Goal: Transaction & Acquisition: Download file/media

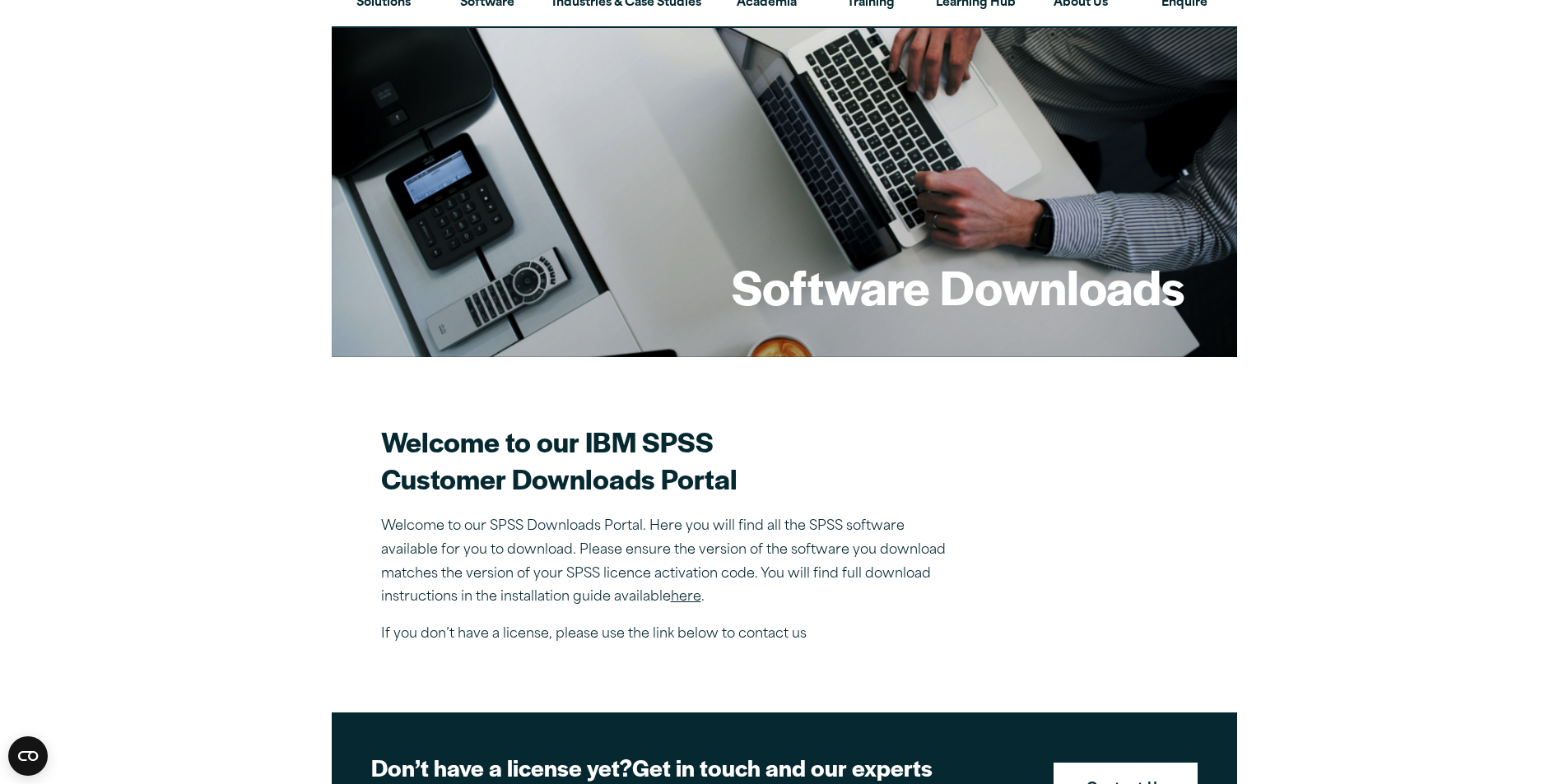
scroll to position [247, 0]
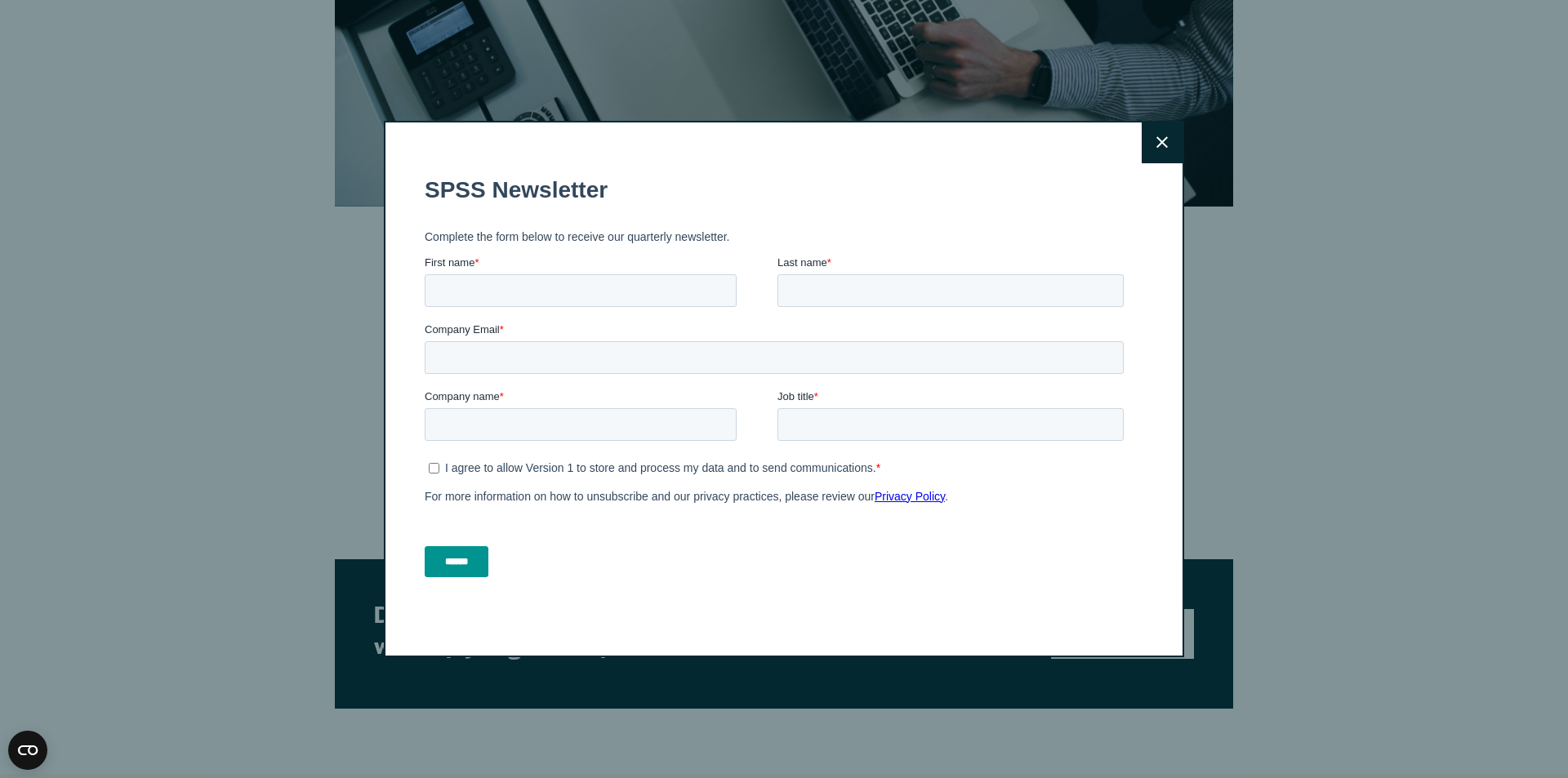
click at [1162, 138] on button "Close" at bounding box center [1162, 142] width 41 height 41
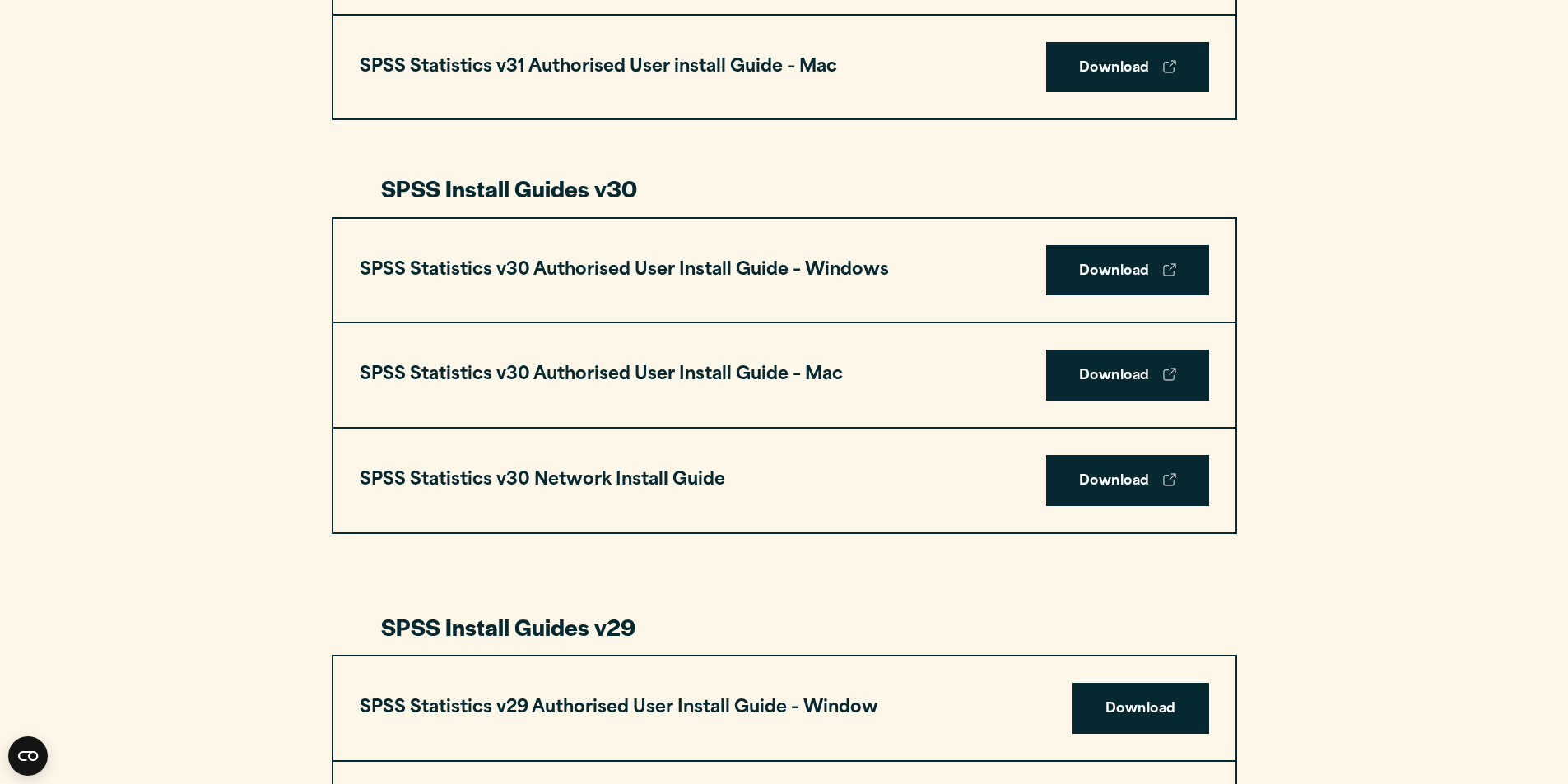
scroll to position [1070, 0]
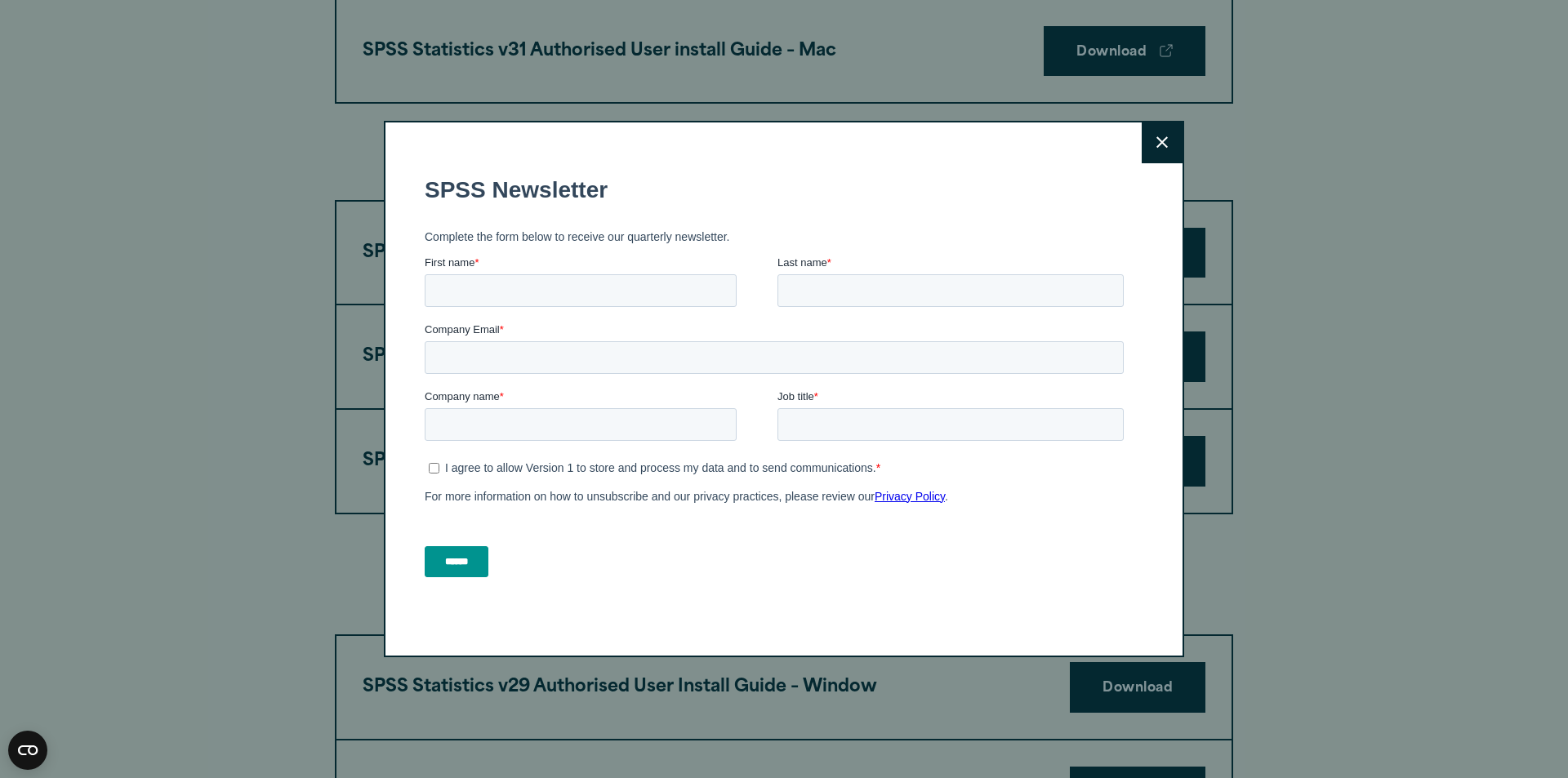
click at [1148, 140] on button "Close" at bounding box center [1162, 142] width 41 height 41
click at [1161, 147] on icon at bounding box center [1162, 142] width 11 height 12
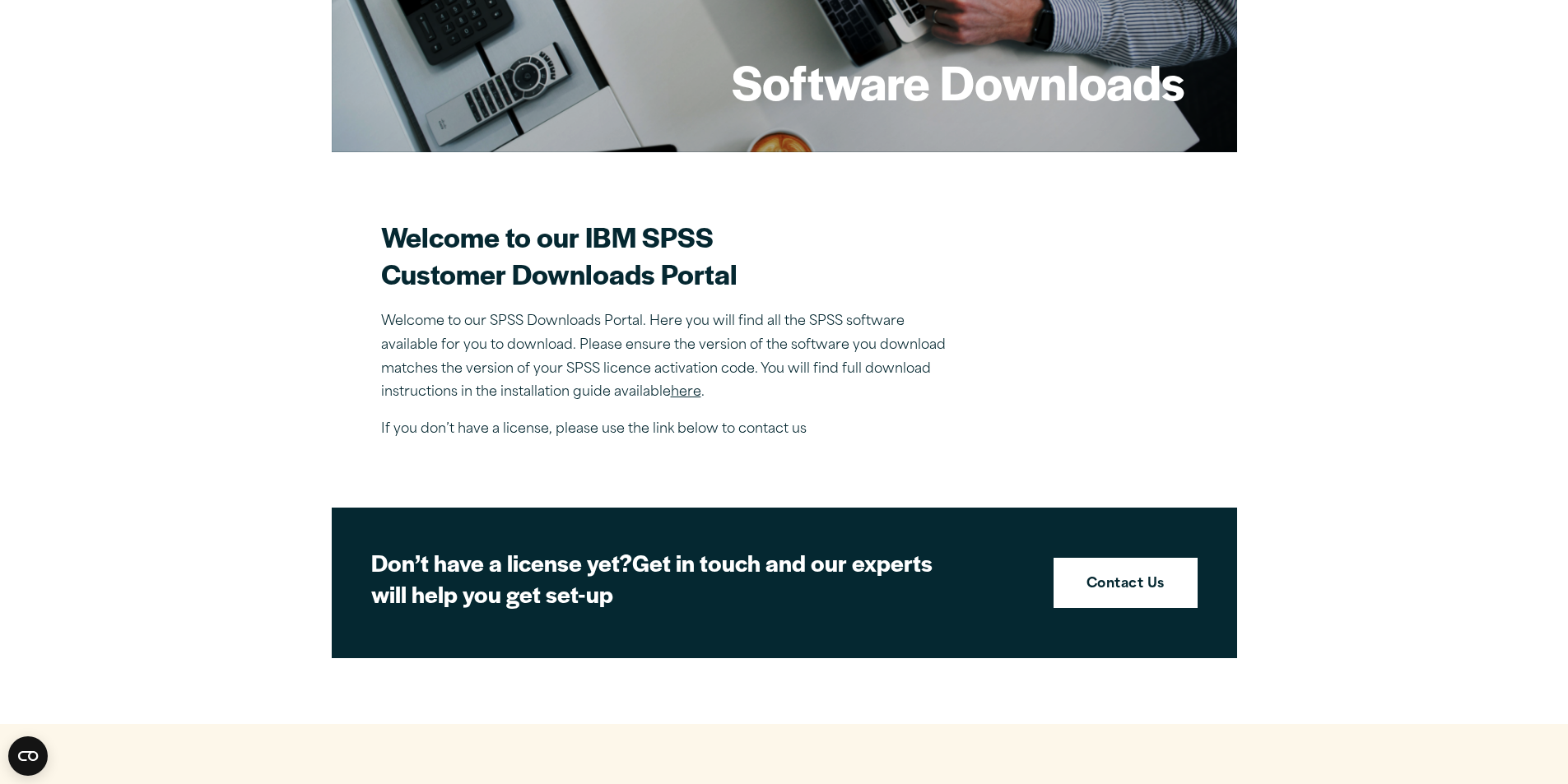
scroll to position [329, 0]
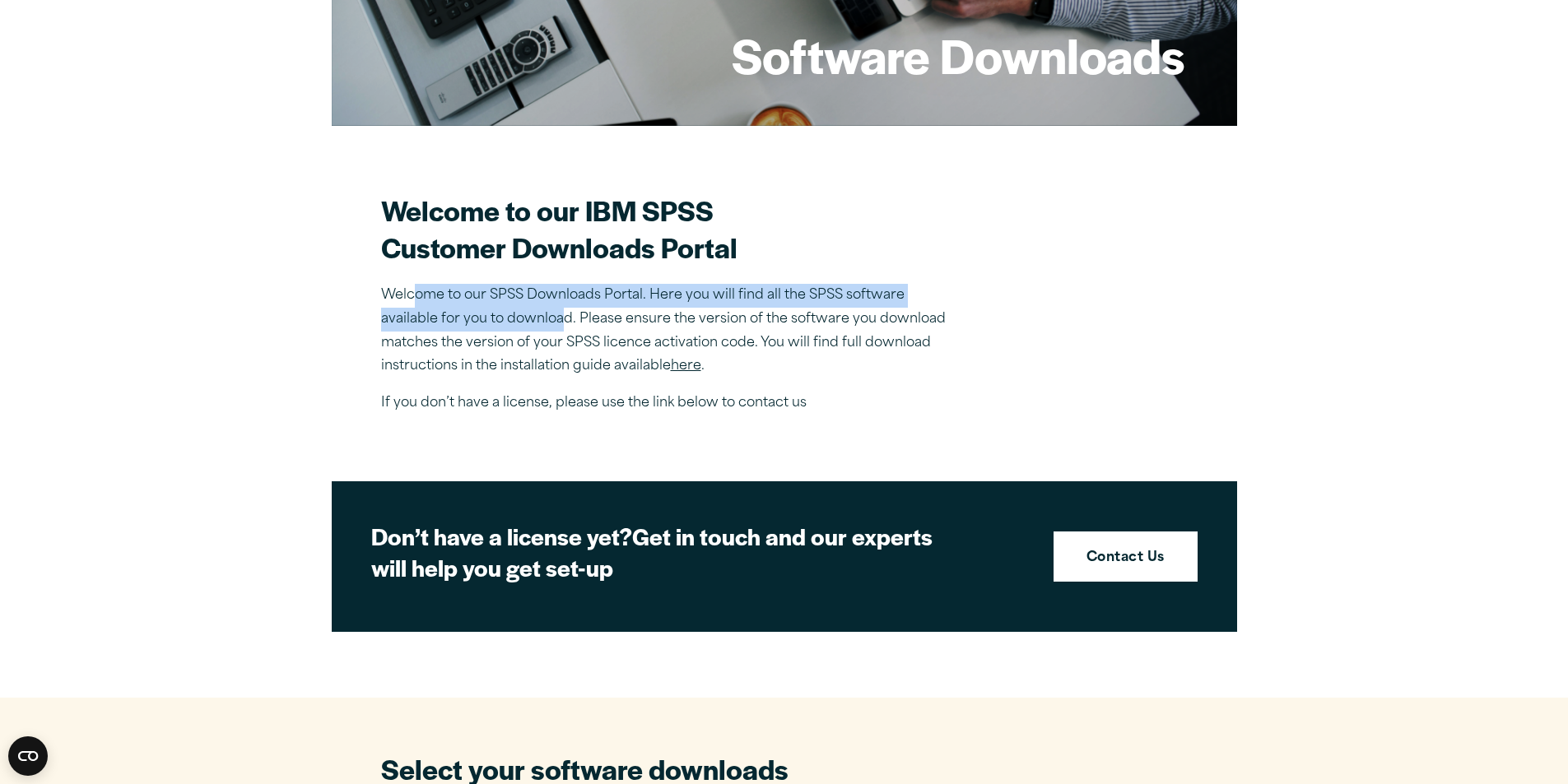
drag, startPoint x: 420, startPoint y: 300, endPoint x: 560, endPoint y: 323, distance: 141.9
click at [560, 323] on p "Welcome to our SPSS Downloads Portal. Here you will find all the SPSS software …" at bounding box center [668, 331] width 576 height 95
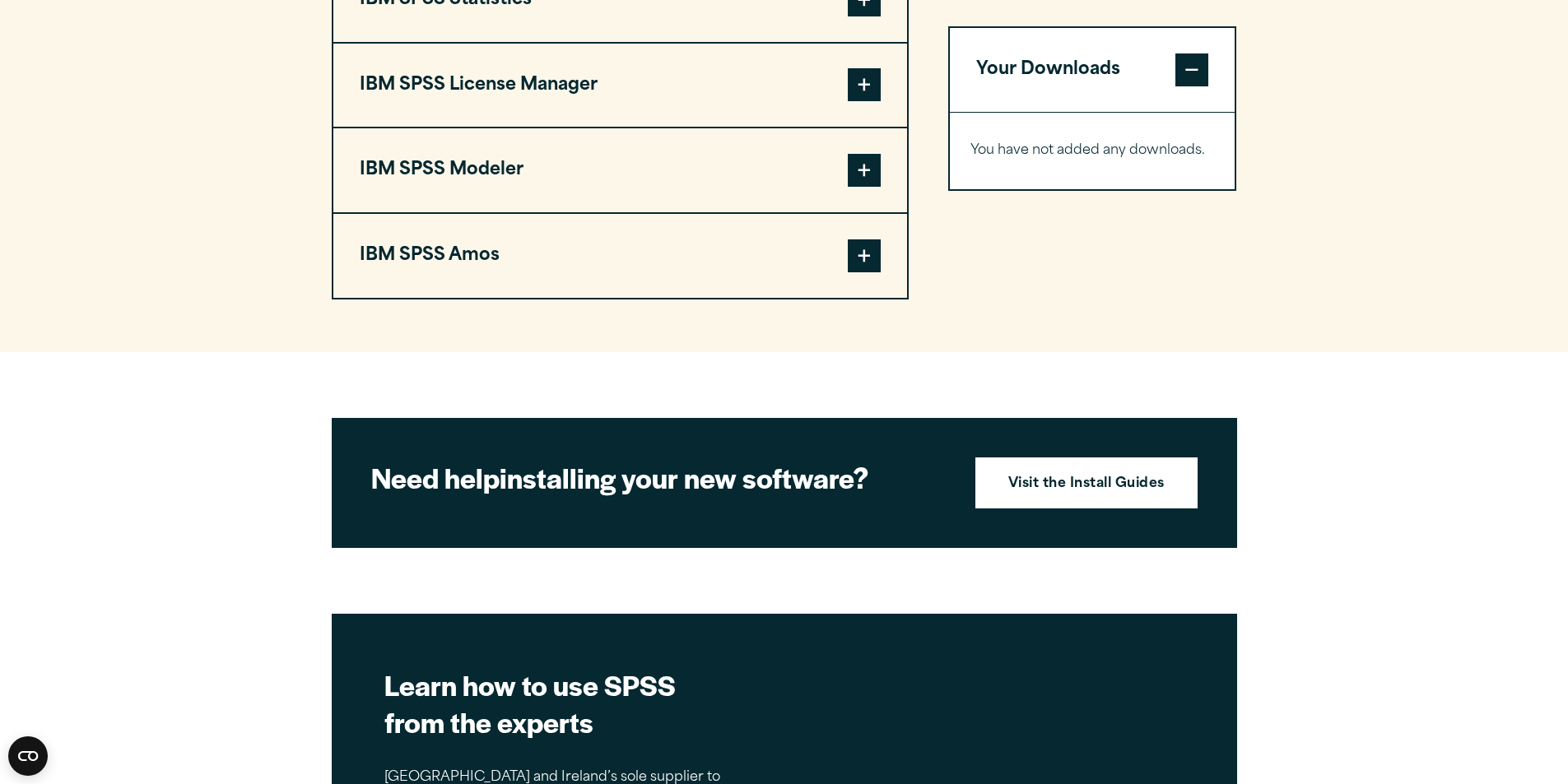
scroll to position [1197, 0]
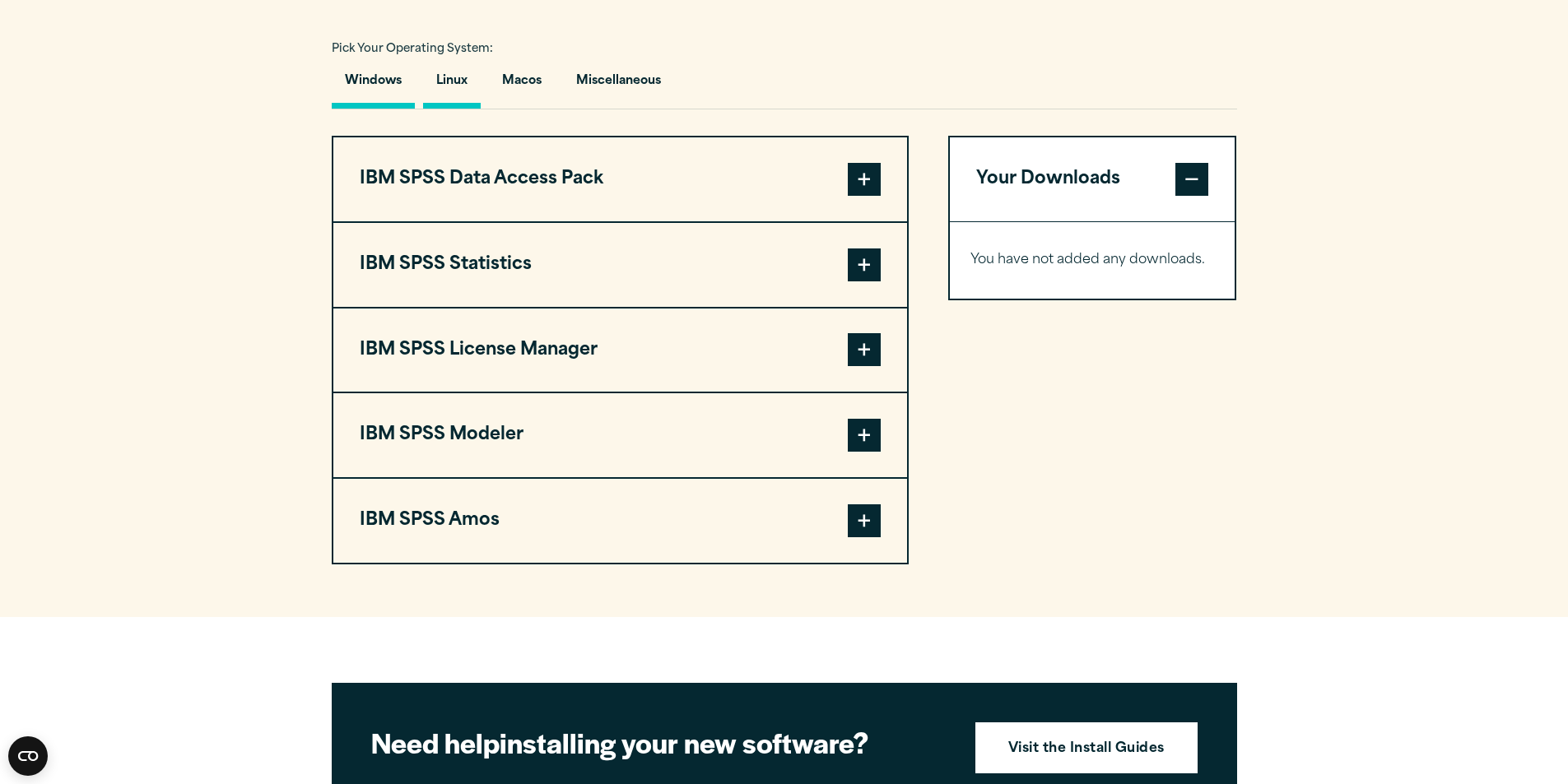
click at [457, 72] on button "Linux" at bounding box center [452, 84] width 58 height 47
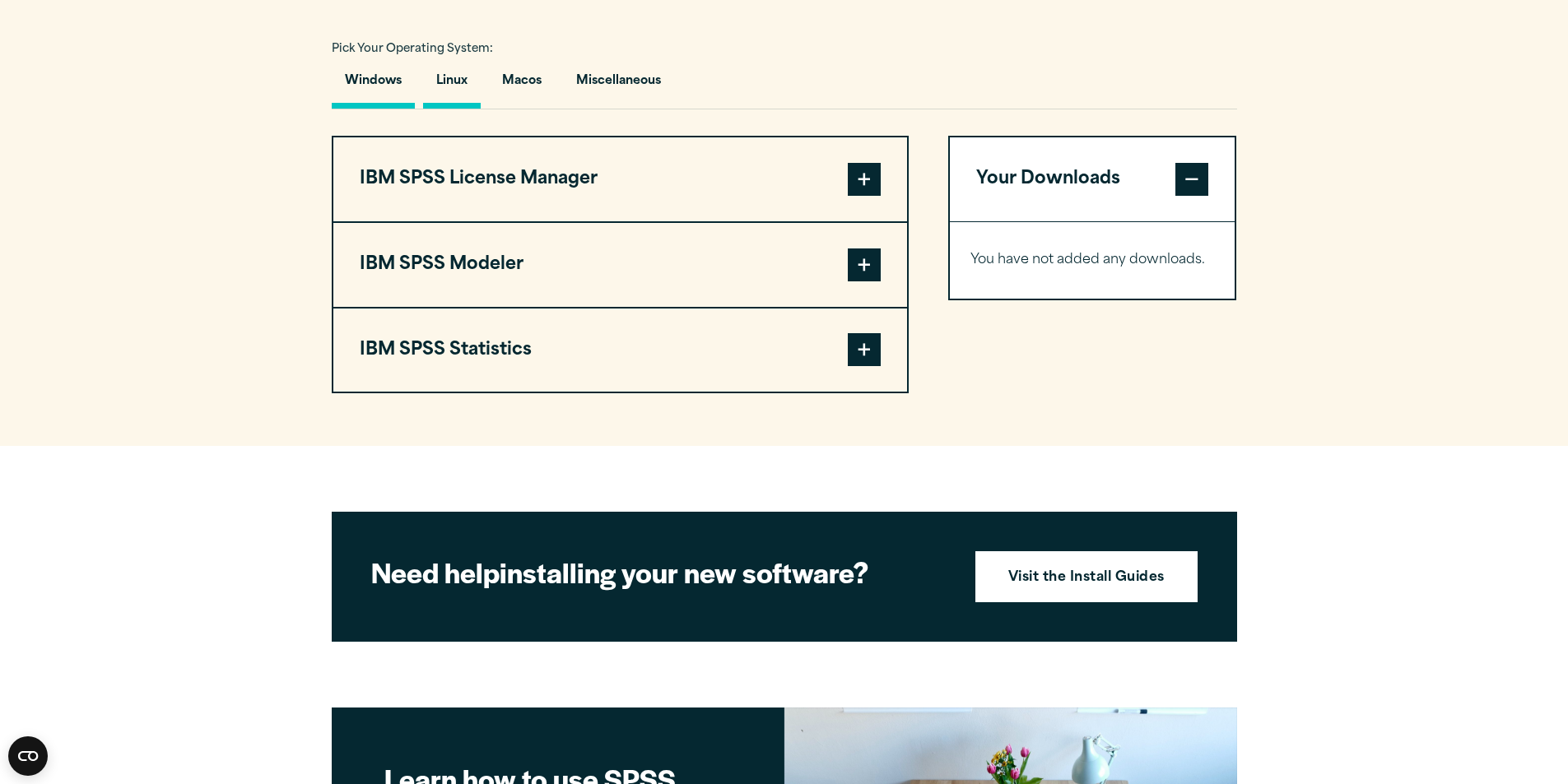
click at [384, 78] on button "Windows" at bounding box center [373, 84] width 84 height 47
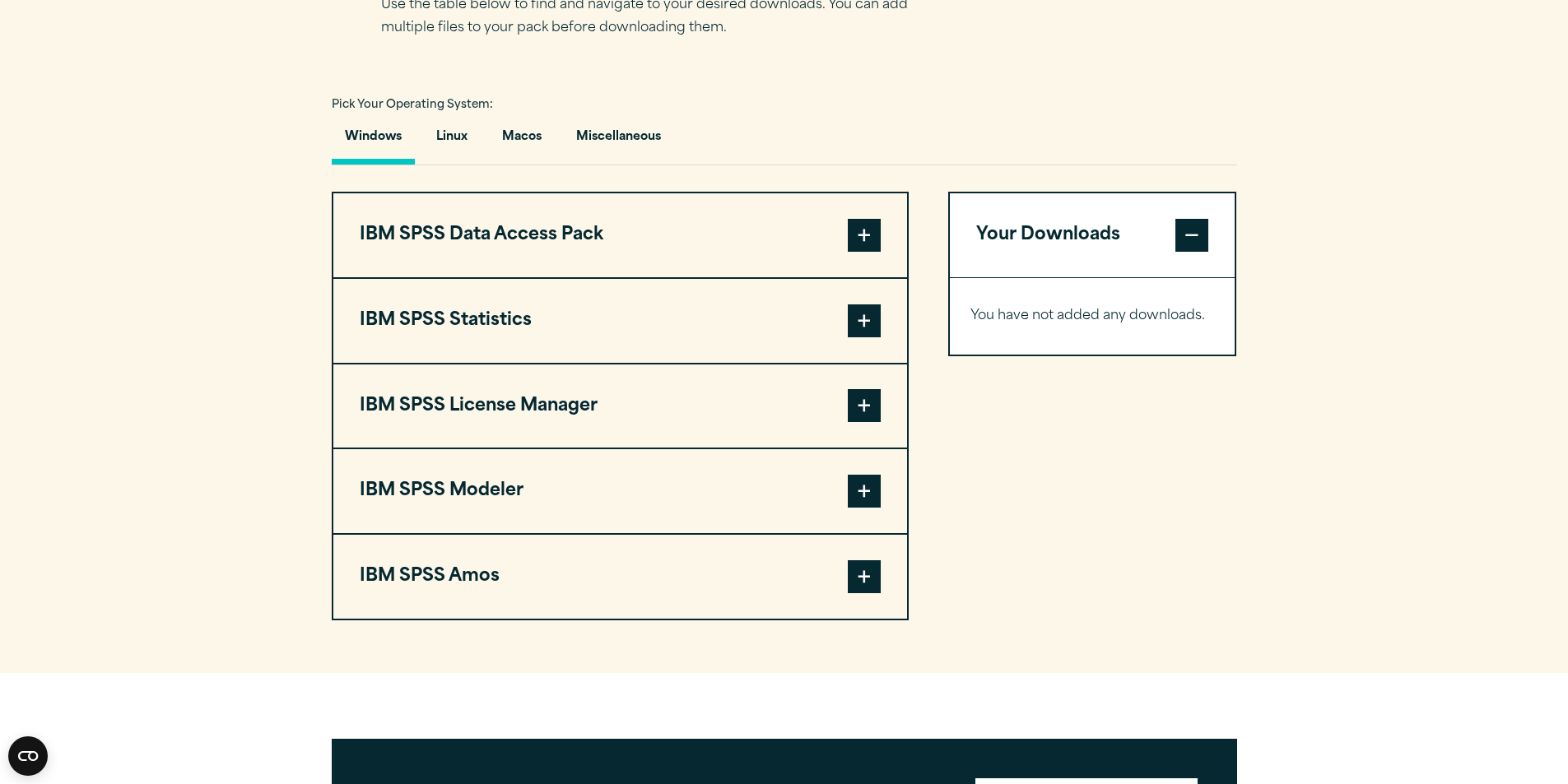
scroll to position [1115, 0]
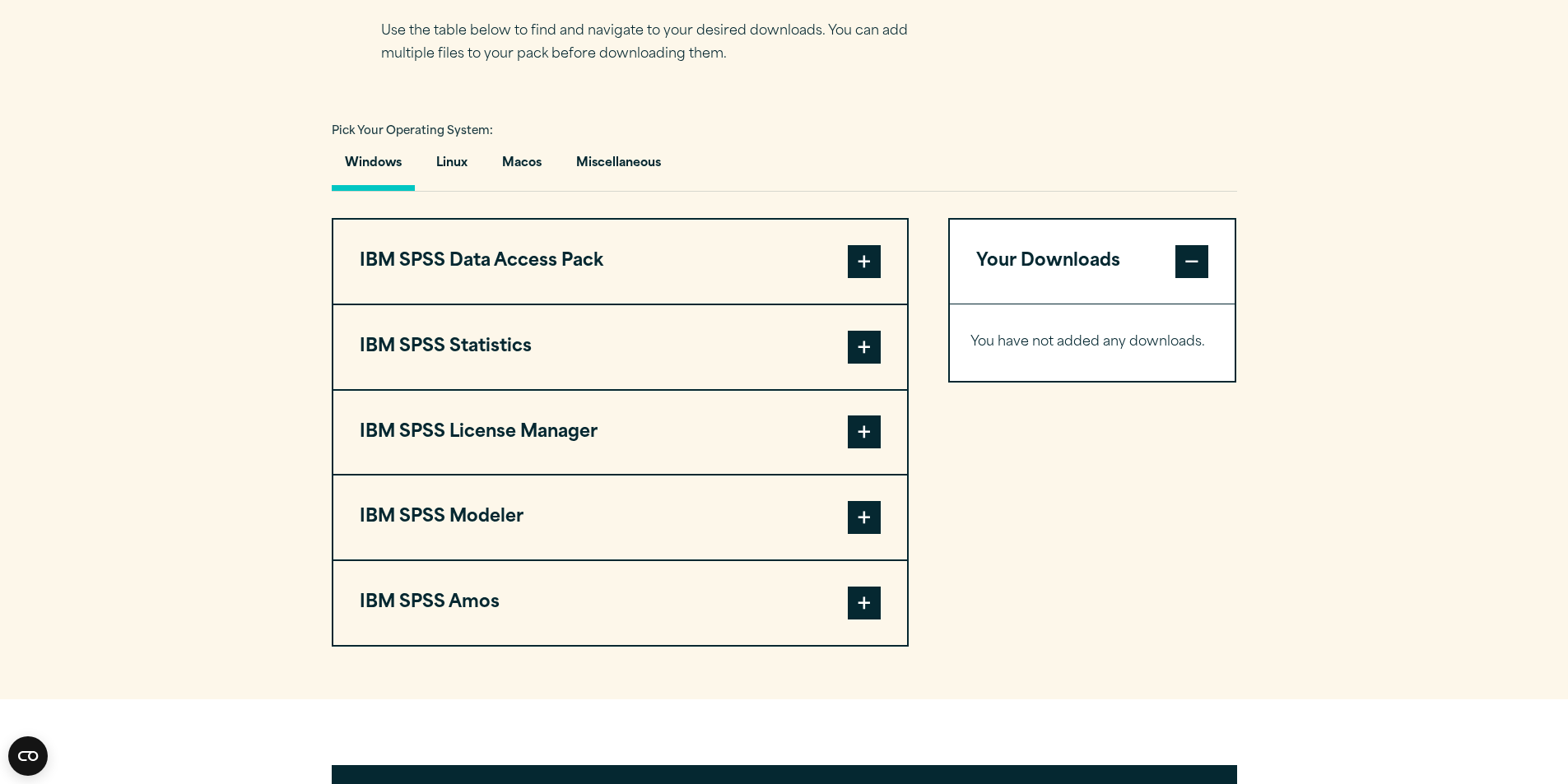
click at [873, 348] on span at bounding box center [864, 346] width 33 height 33
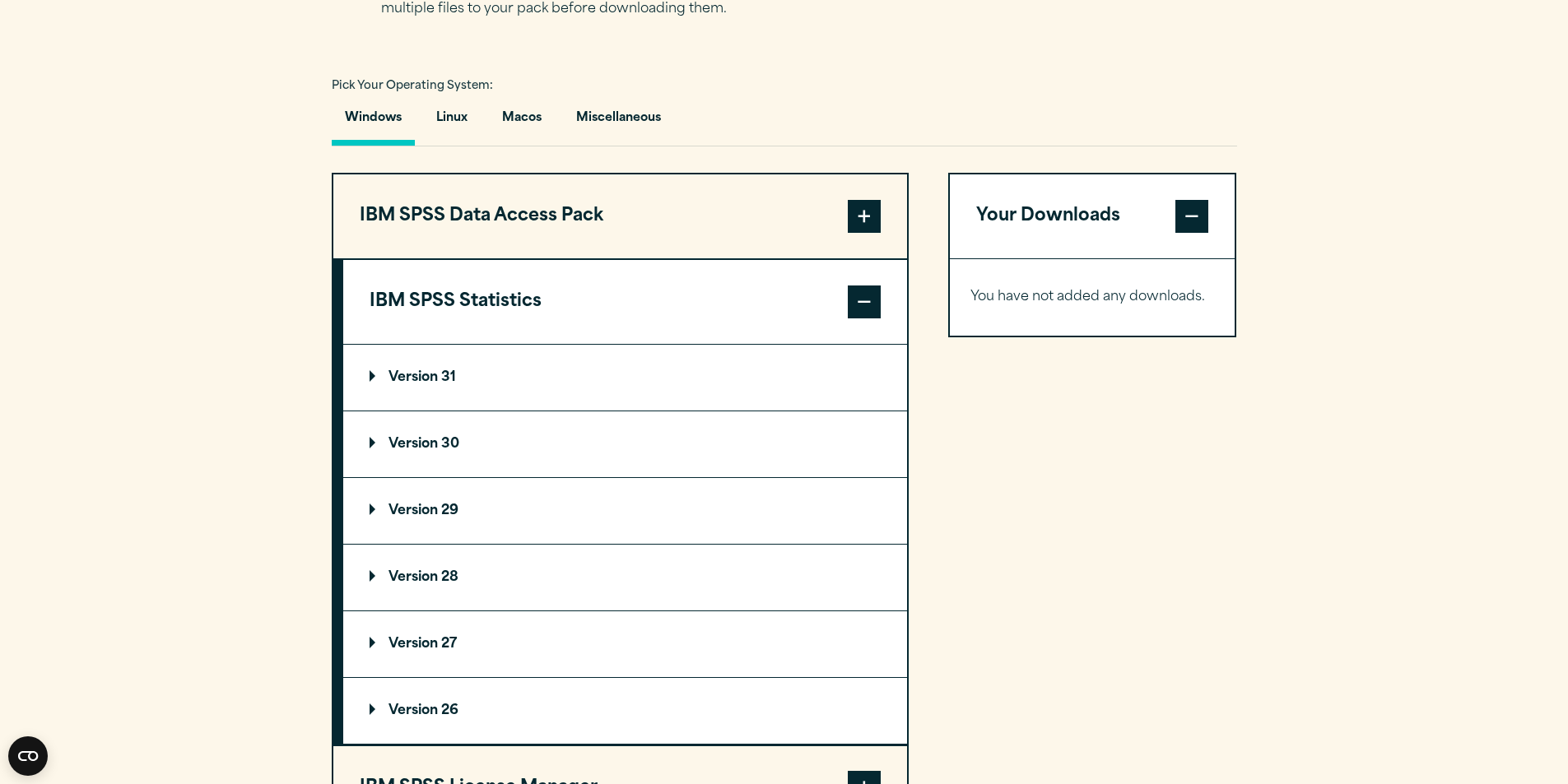
scroll to position [1197, 0]
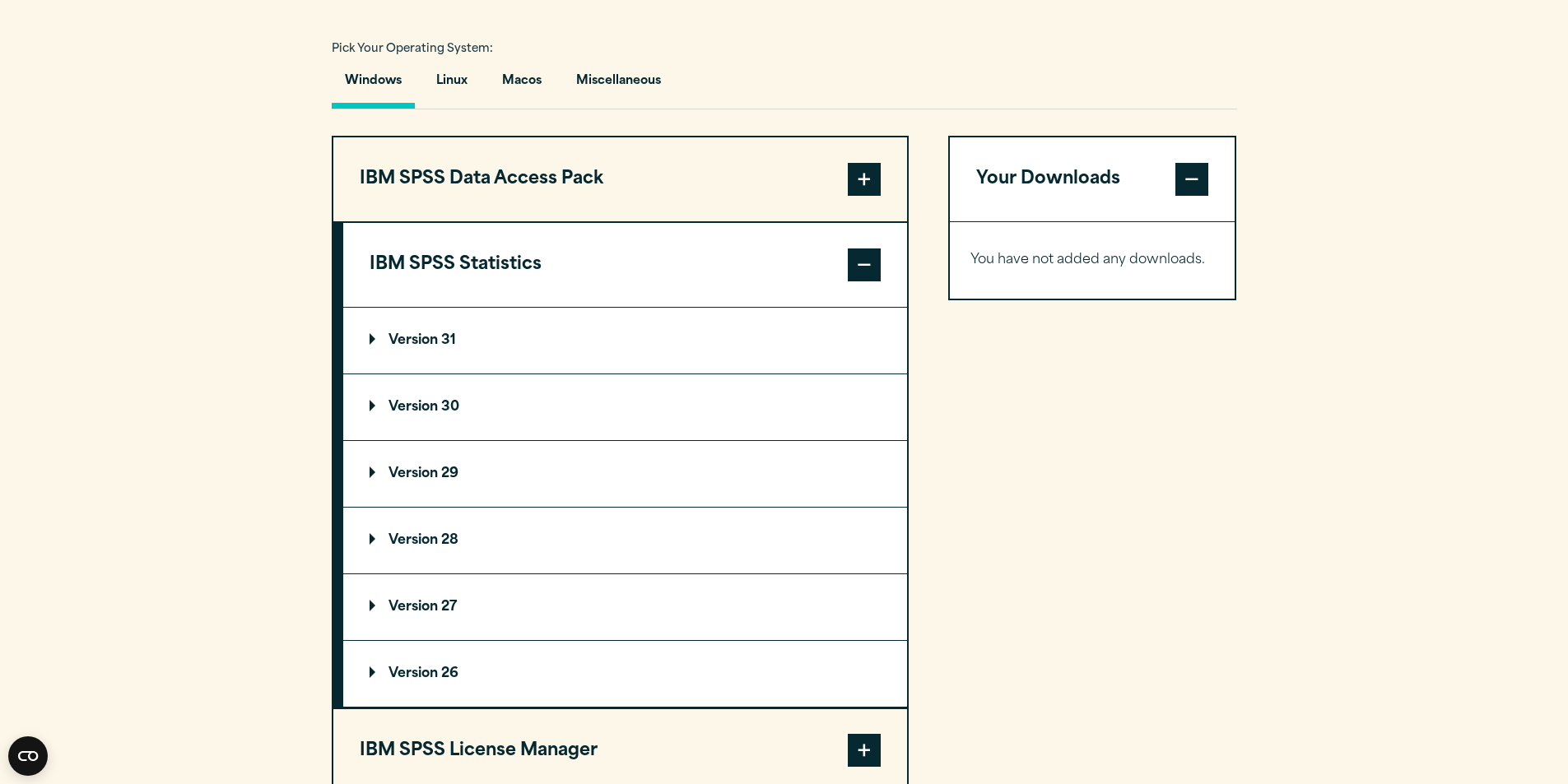
click at [378, 404] on p "Version 30" at bounding box center [414, 407] width 90 height 13
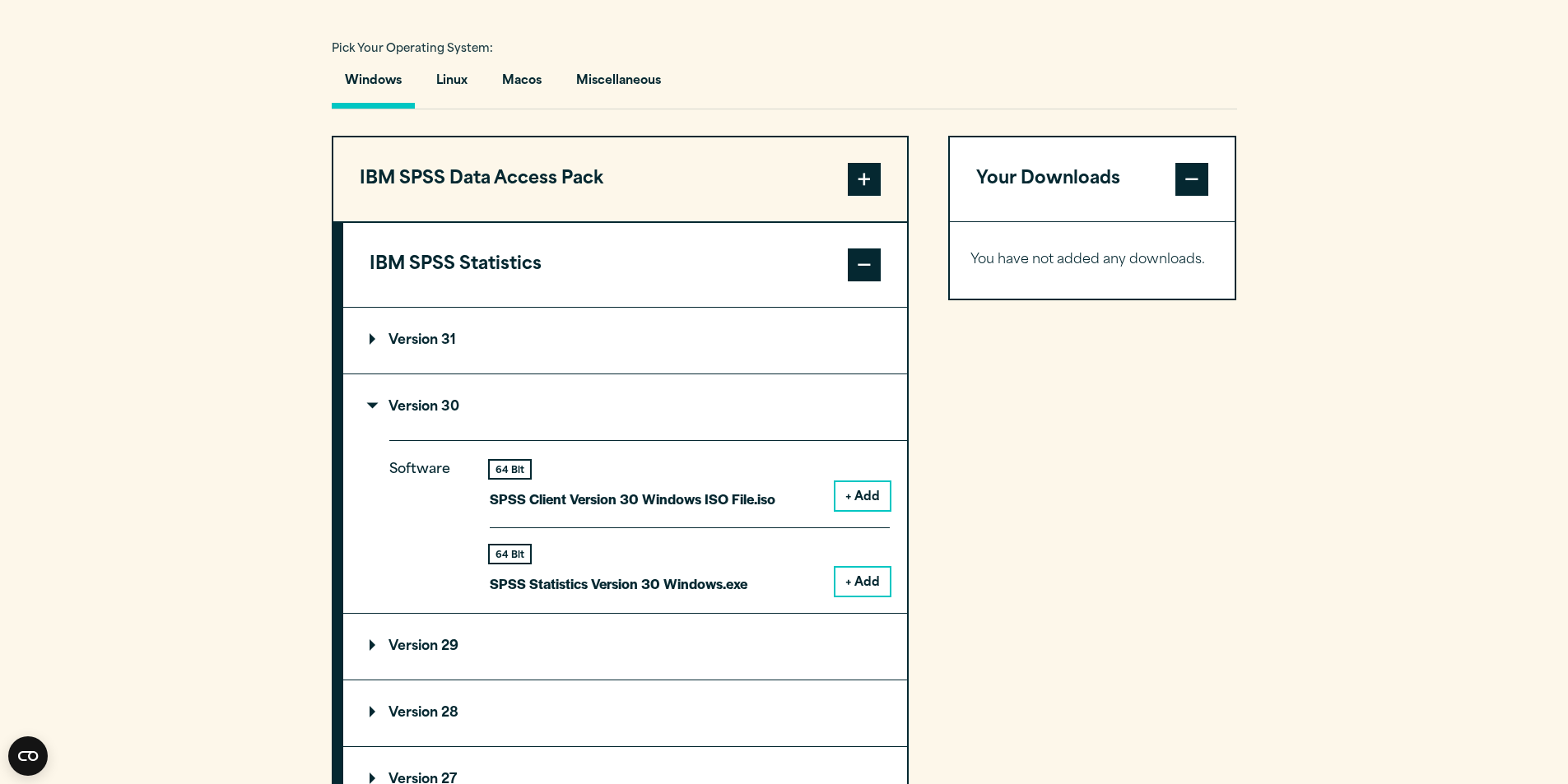
click at [867, 583] on button "+ Add" at bounding box center [863, 582] width 55 height 28
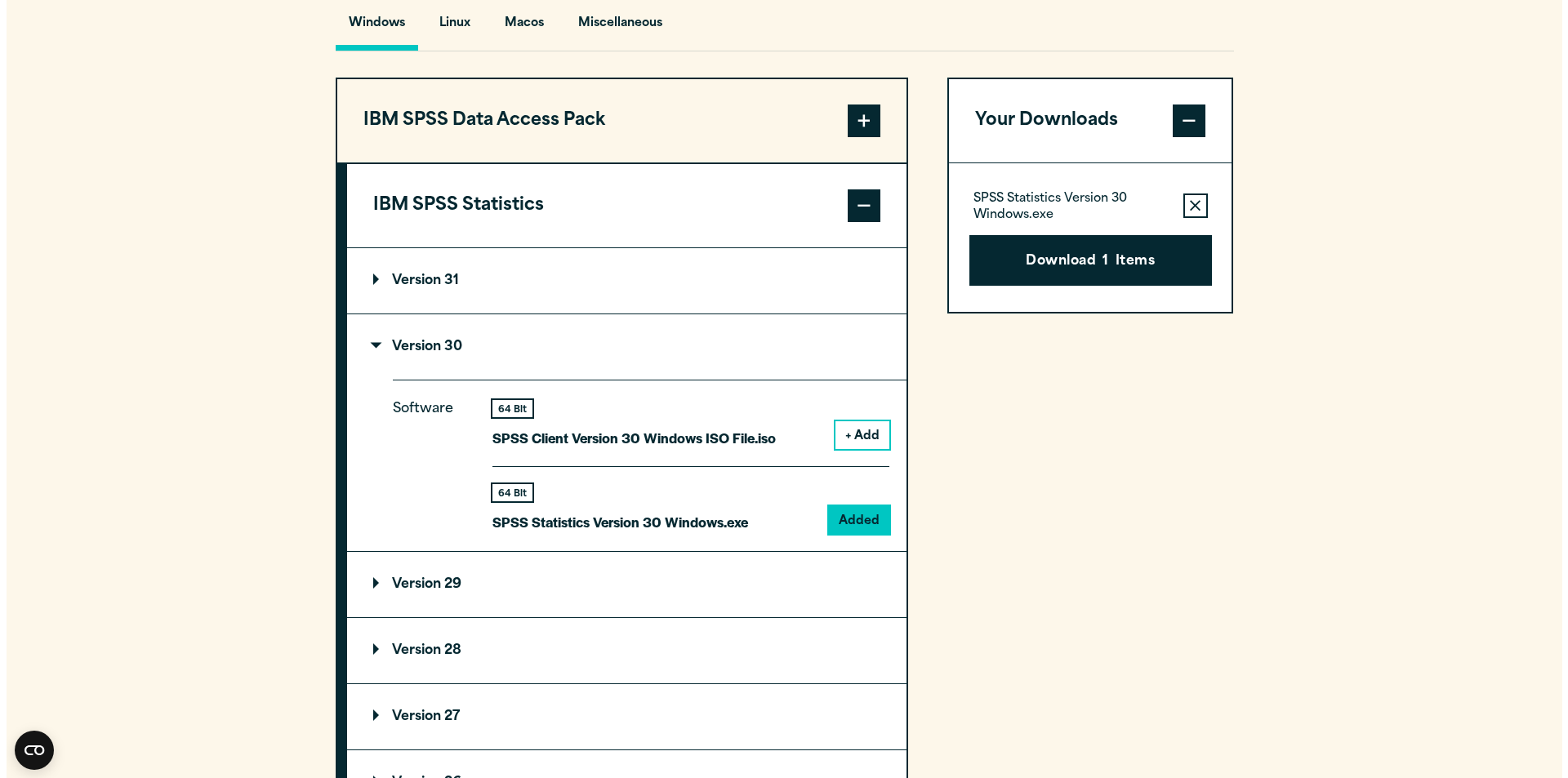
scroll to position [1270, 0]
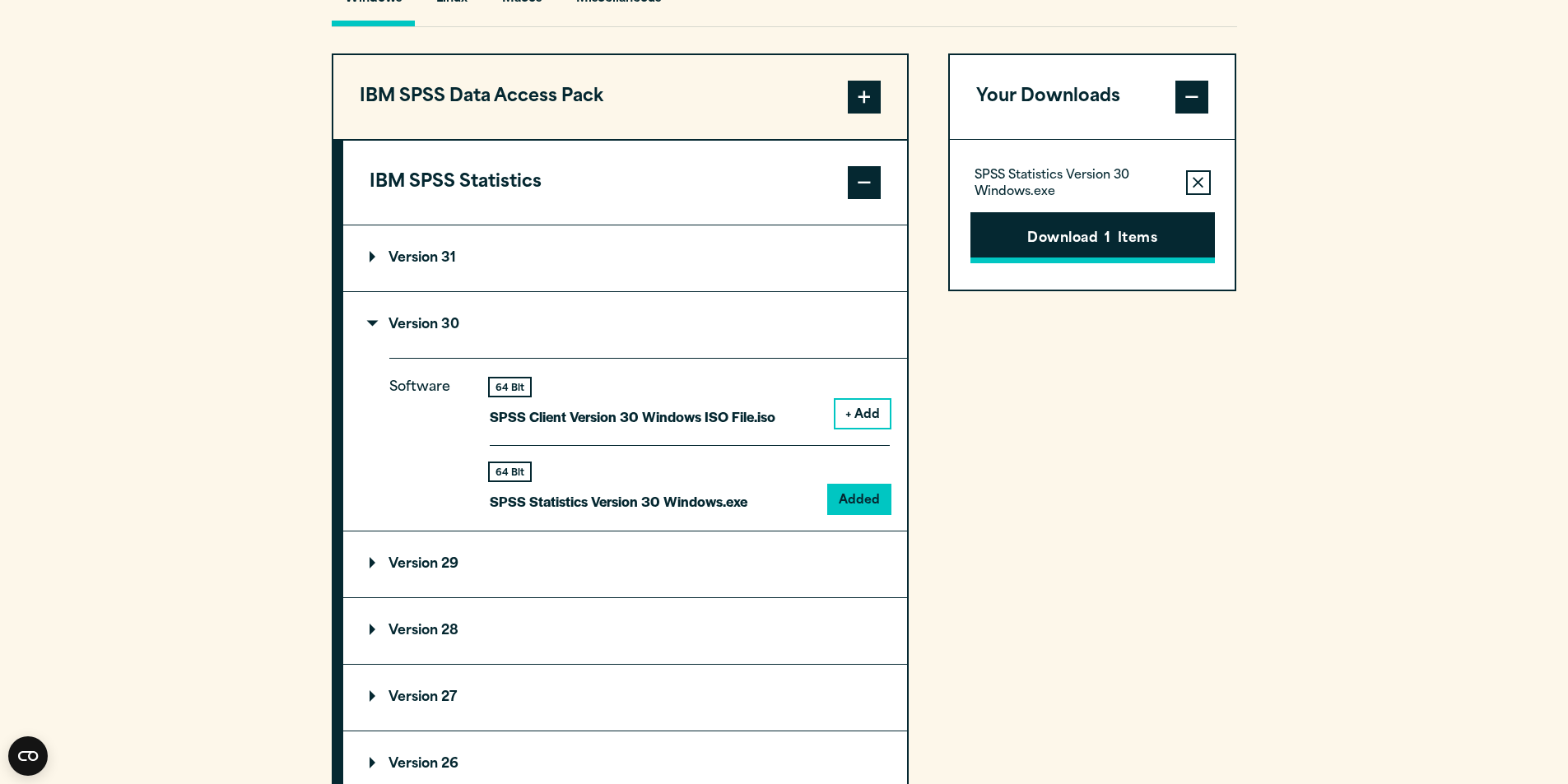
click at [1067, 234] on button "Download 1 Items" at bounding box center [1093, 238] width 244 height 51
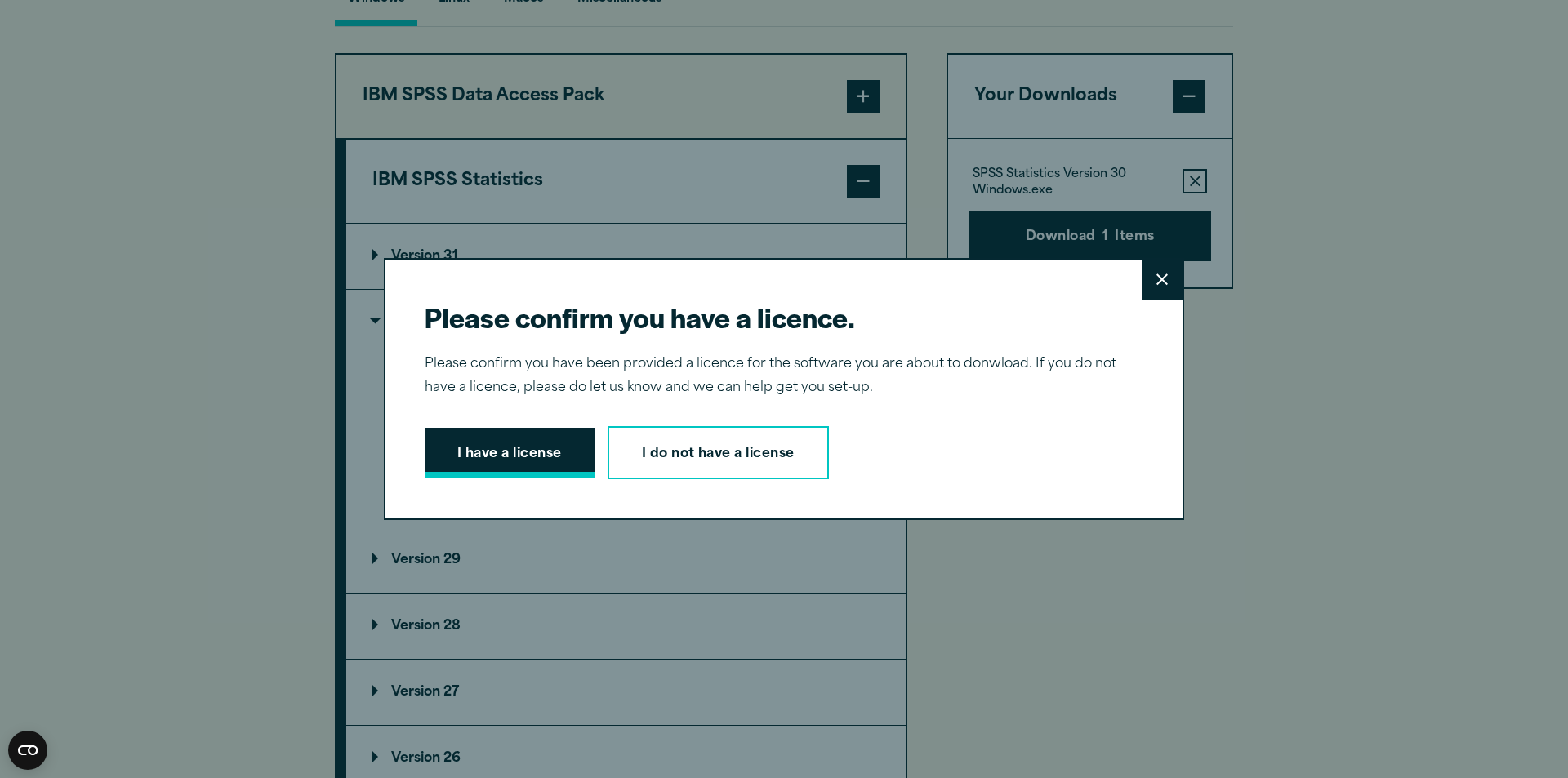
click at [492, 451] on button "I have a license" at bounding box center [509, 454] width 170 height 51
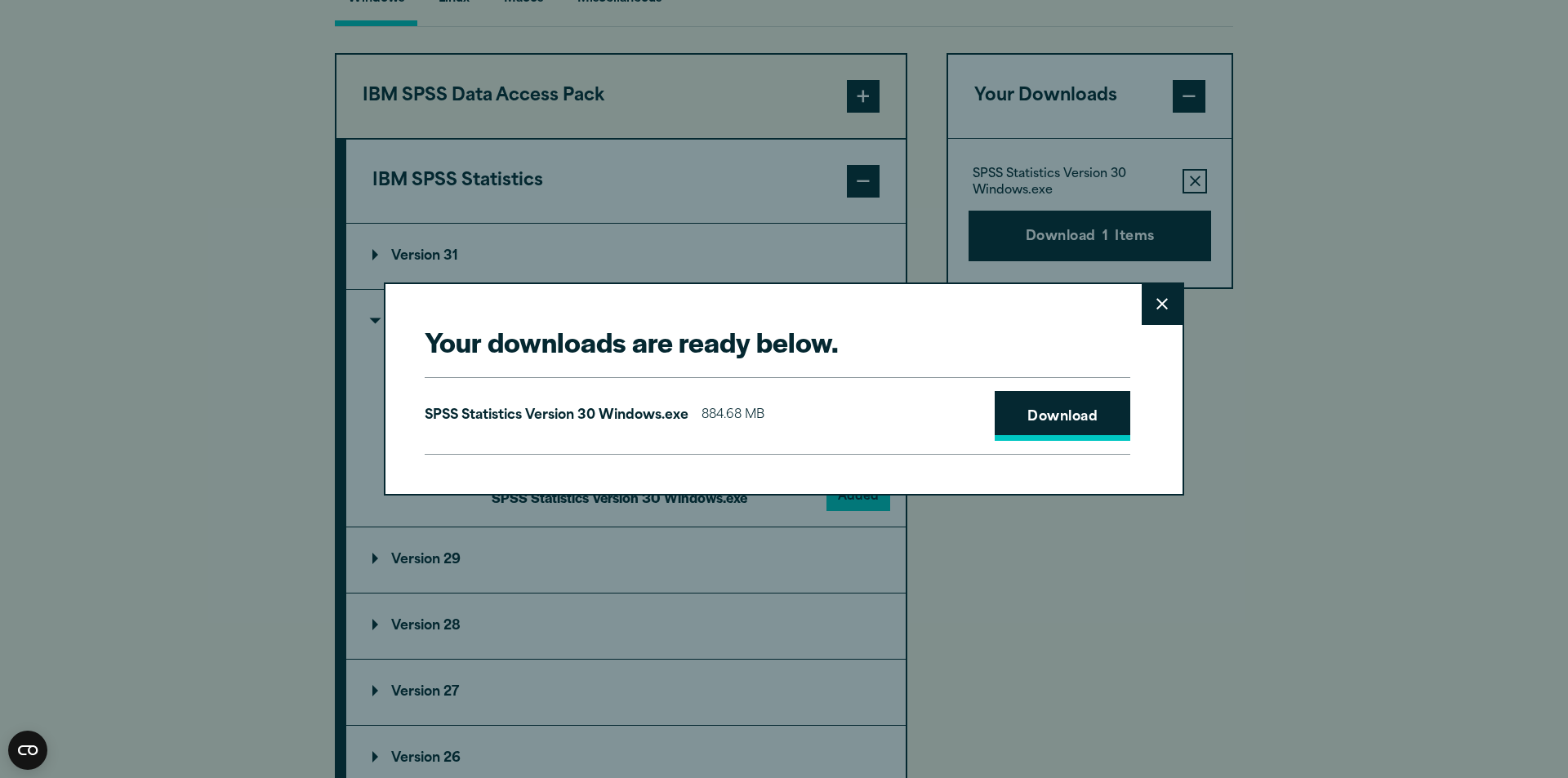
click at [1053, 416] on link "Download" at bounding box center [1061, 416] width 135 height 51
